Goal: Information Seeking & Learning: Learn about a topic

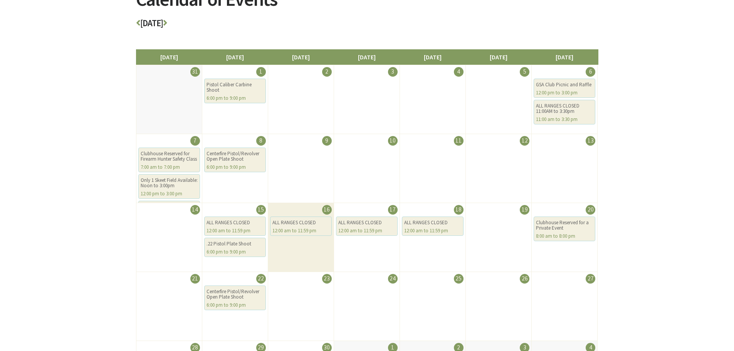
scroll to position [116, 0]
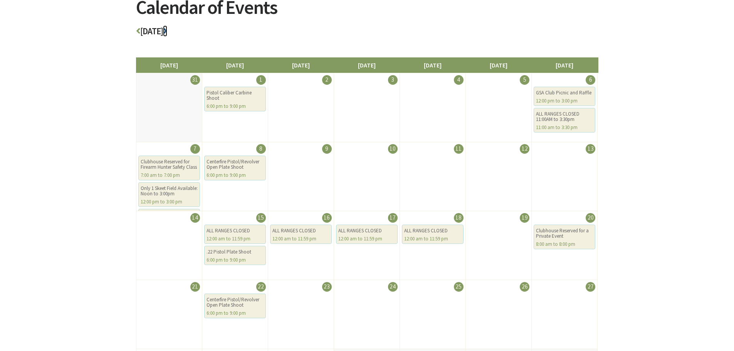
click at [167, 32] on icon at bounding box center [165, 31] width 4 height 9
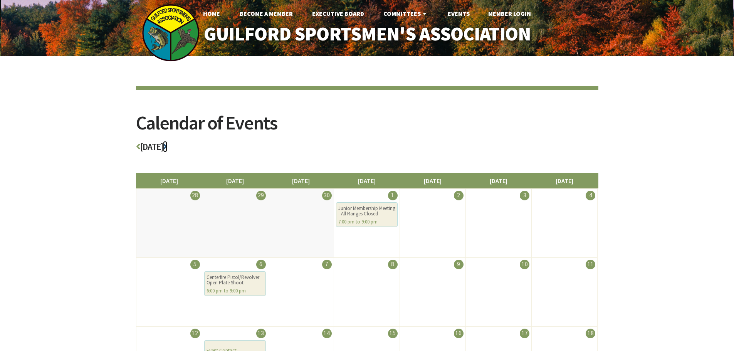
click at [167, 145] on icon at bounding box center [165, 146] width 4 height 9
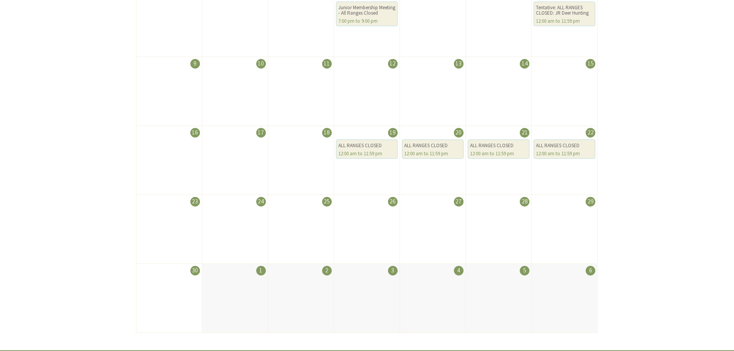
scroll to position [77, 0]
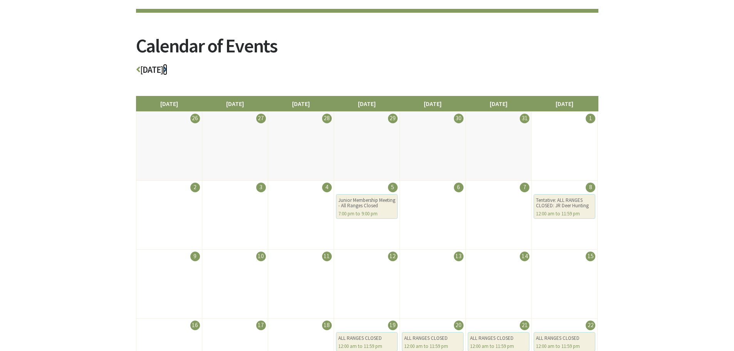
click at [167, 69] on icon at bounding box center [165, 69] width 4 height 9
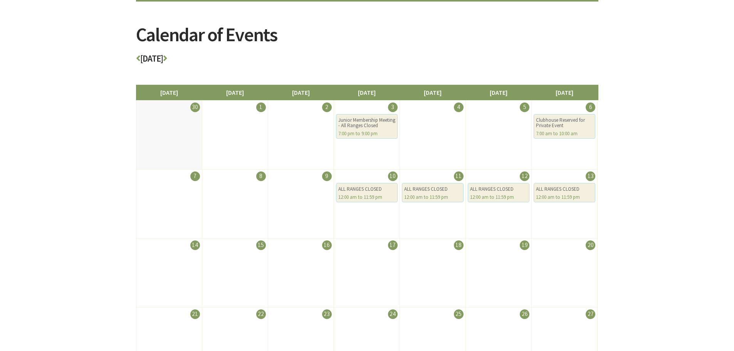
scroll to position [39, 0]
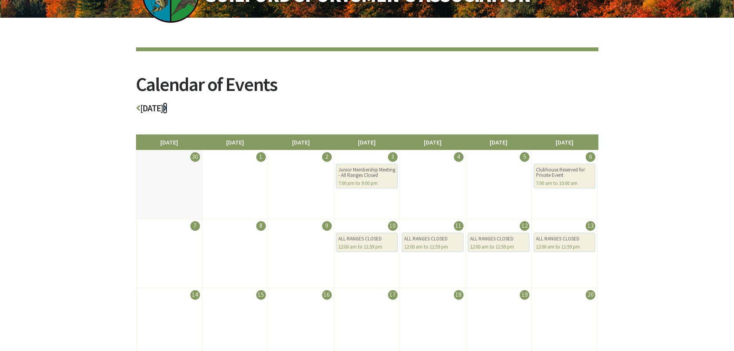
click at [167, 106] on icon at bounding box center [165, 108] width 4 height 9
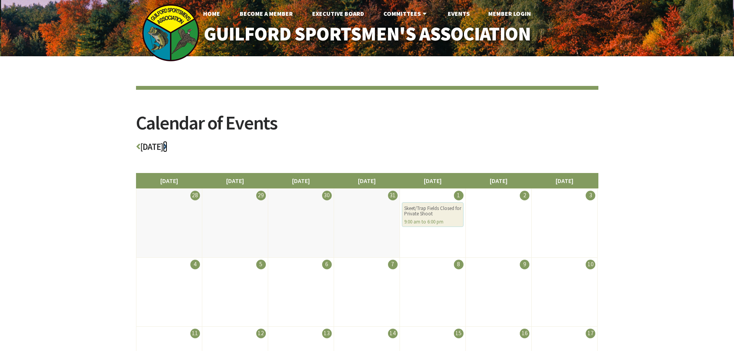
click at [167, 144] on icon at bounding box center [165, 146] width 4 height 9
